Goal: Find contact information: Find contact information

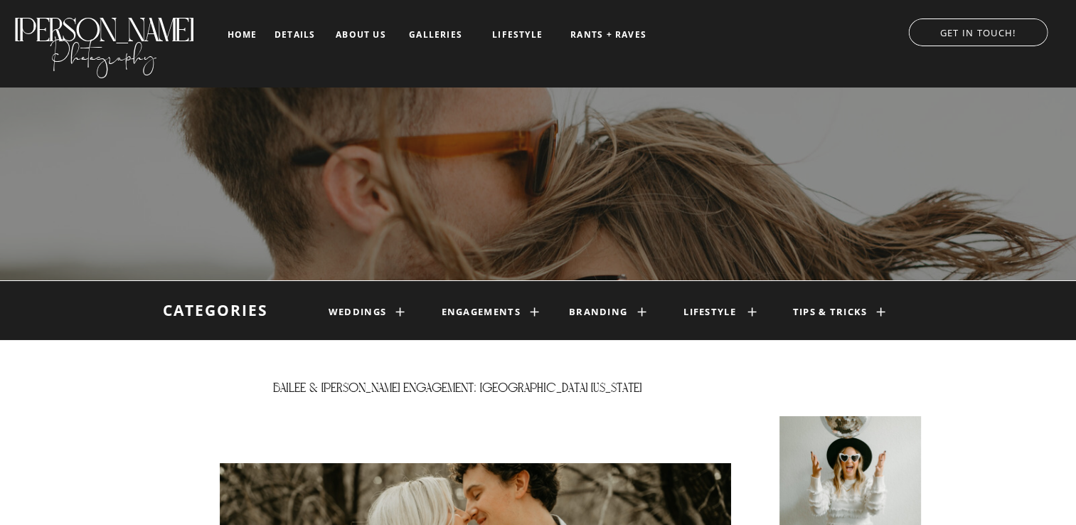
click at [450, 38] on nav "galleries" at bounding box center [435, 35] width 59 height 10
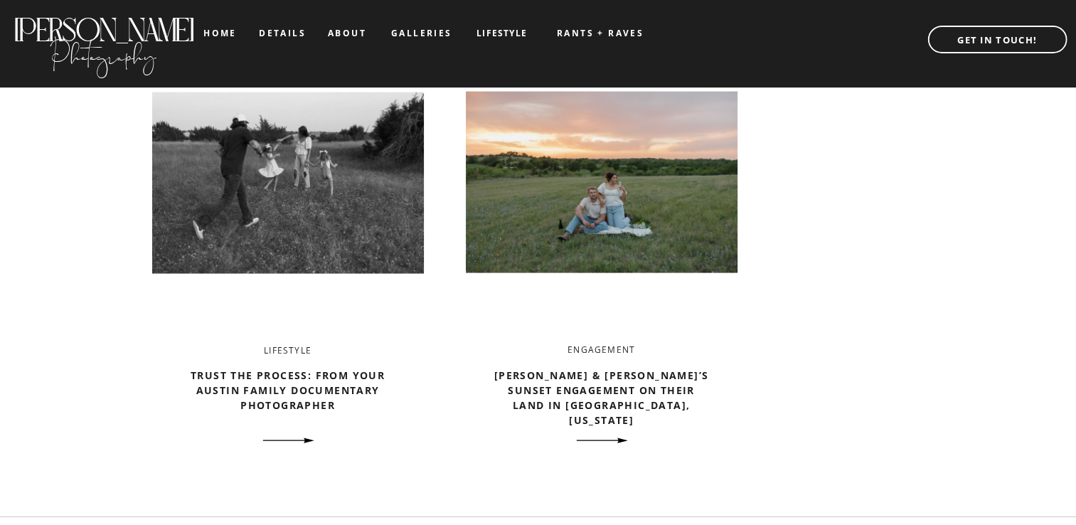
scroll to position [2751, 0]
click at [276, 402] on link "Trust the Process: From your Austin Family Documentary Photographer" at bounding box center [288, 389] width 194 height 43
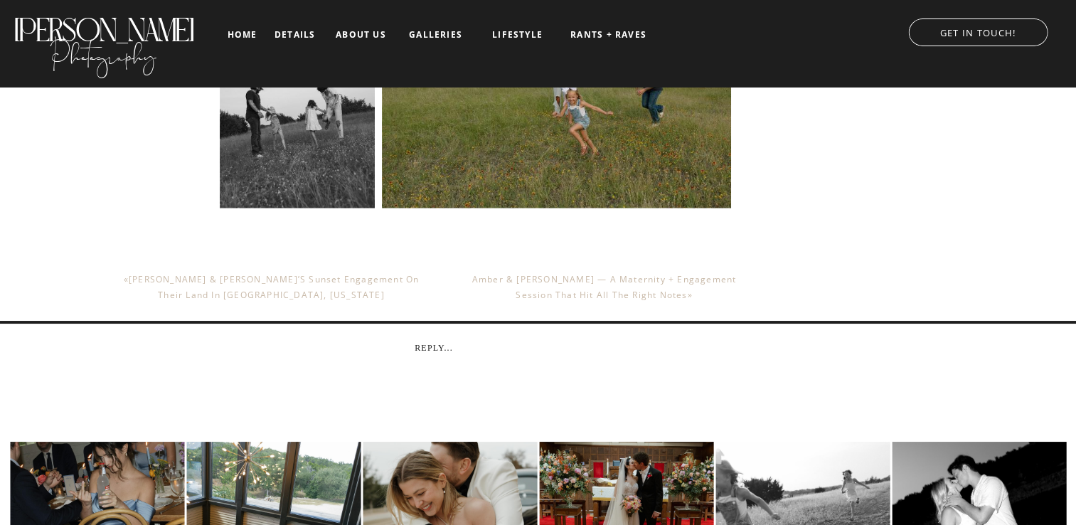
scroll to position [3820, 0]
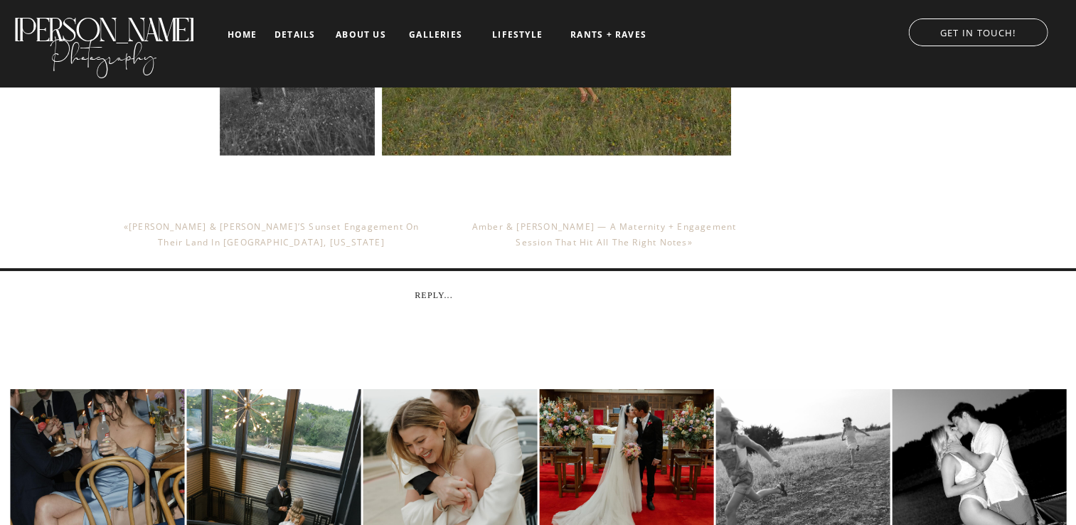
click at [972, 36] on p "GET IN TOUCH!" at bounding box center [978, 30] width 168 height 14
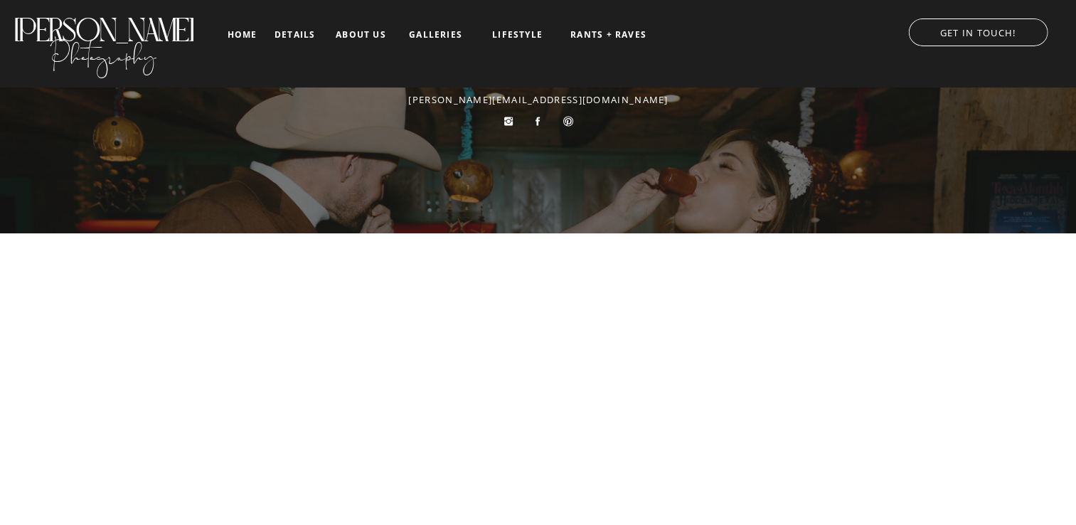
scroll to position [791, 0]
